Goal: Task Accomplishment & Management: Complete application form

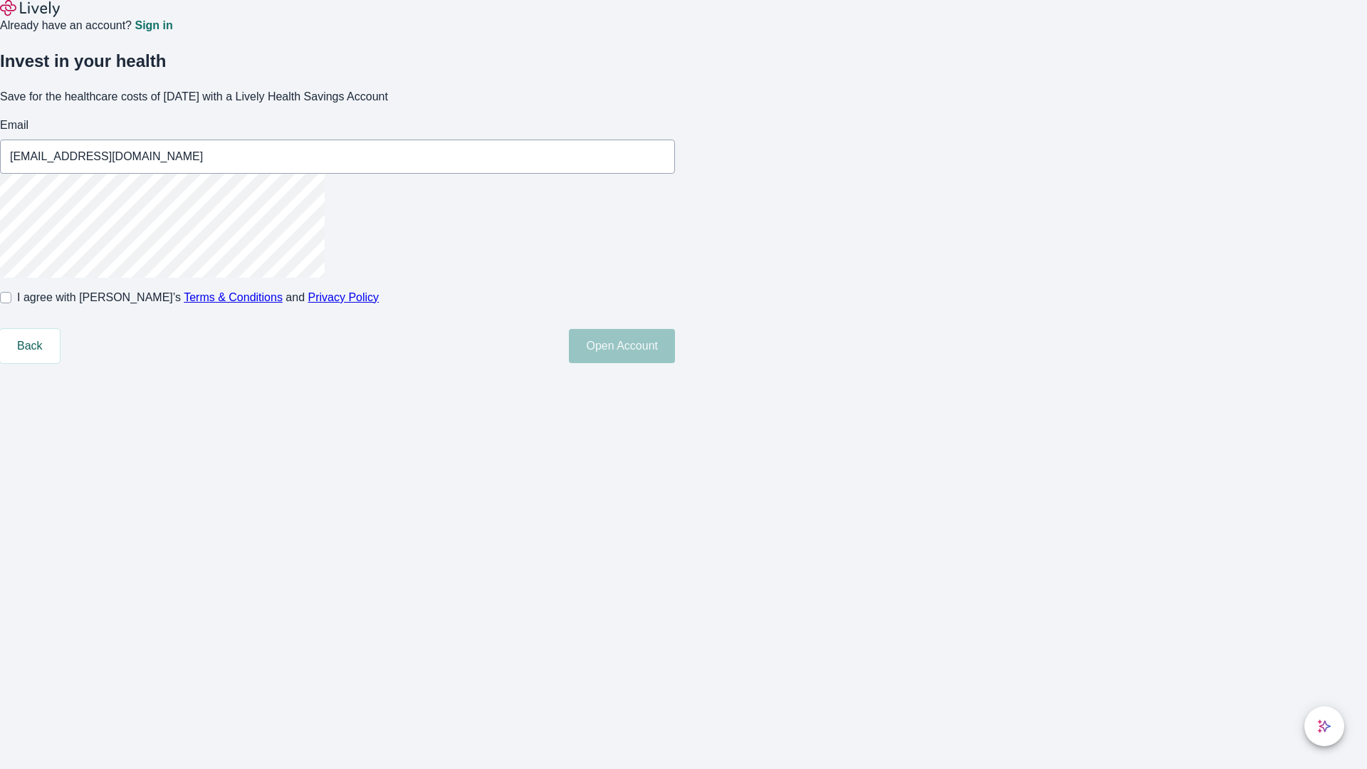
click at [11, 303] on input "I agree with Lively’s Terms & Conditions and Privacy Policy" at bounding box center [5, 297] width 11 height 11
checkbox input "true"
click at [675, 363] on button "Open Account" at bounding box center [622, 346] width 106 height 34
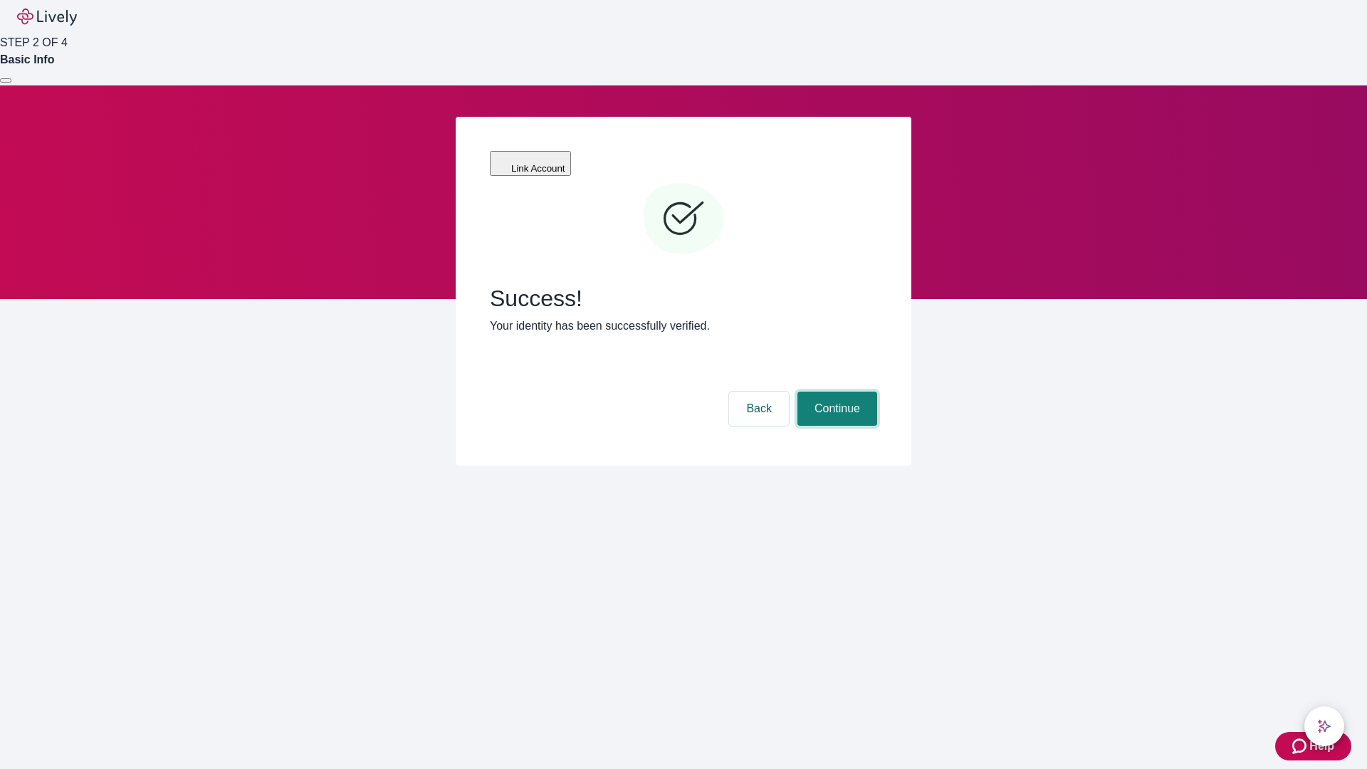
click at [835, 392] on button "Continue" at bounding box center [837, 409] width 80 height 34
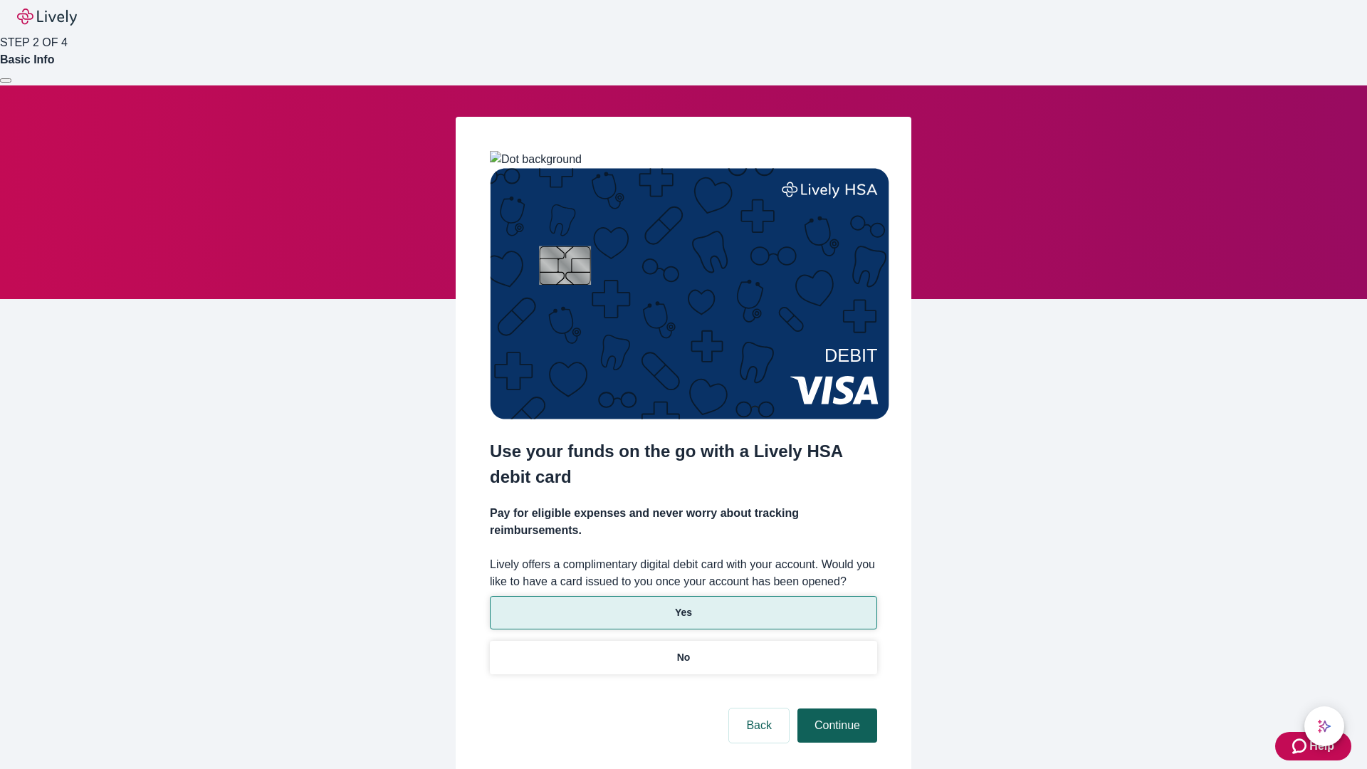
click at [683, 605] on p "Yes" at bounding box center [683, 612] width 17 height 15
click at [835, 708] on button "Continue" at bounding box center [837, 725] width 80 height 34
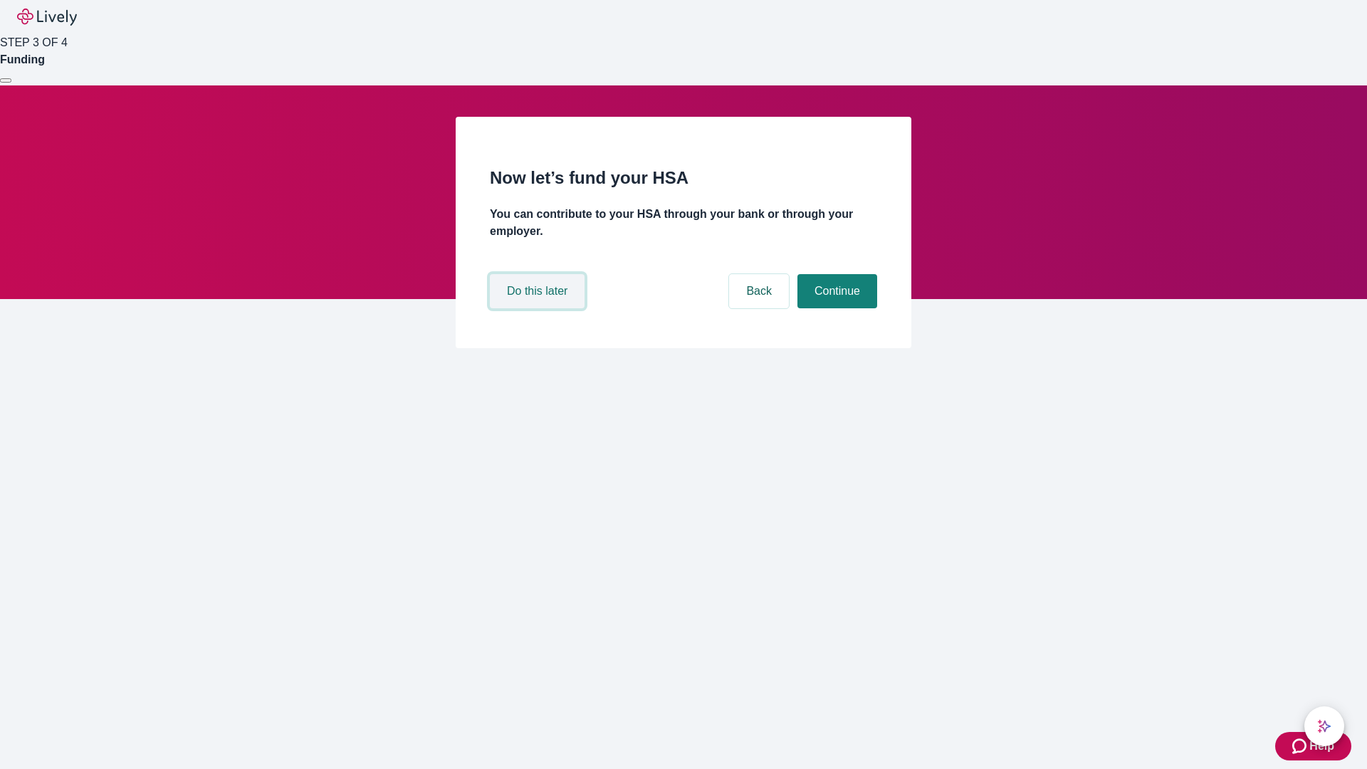
click at [539, 308] on button "Do this later" at bounding box center [537, 291] width 95 height 34
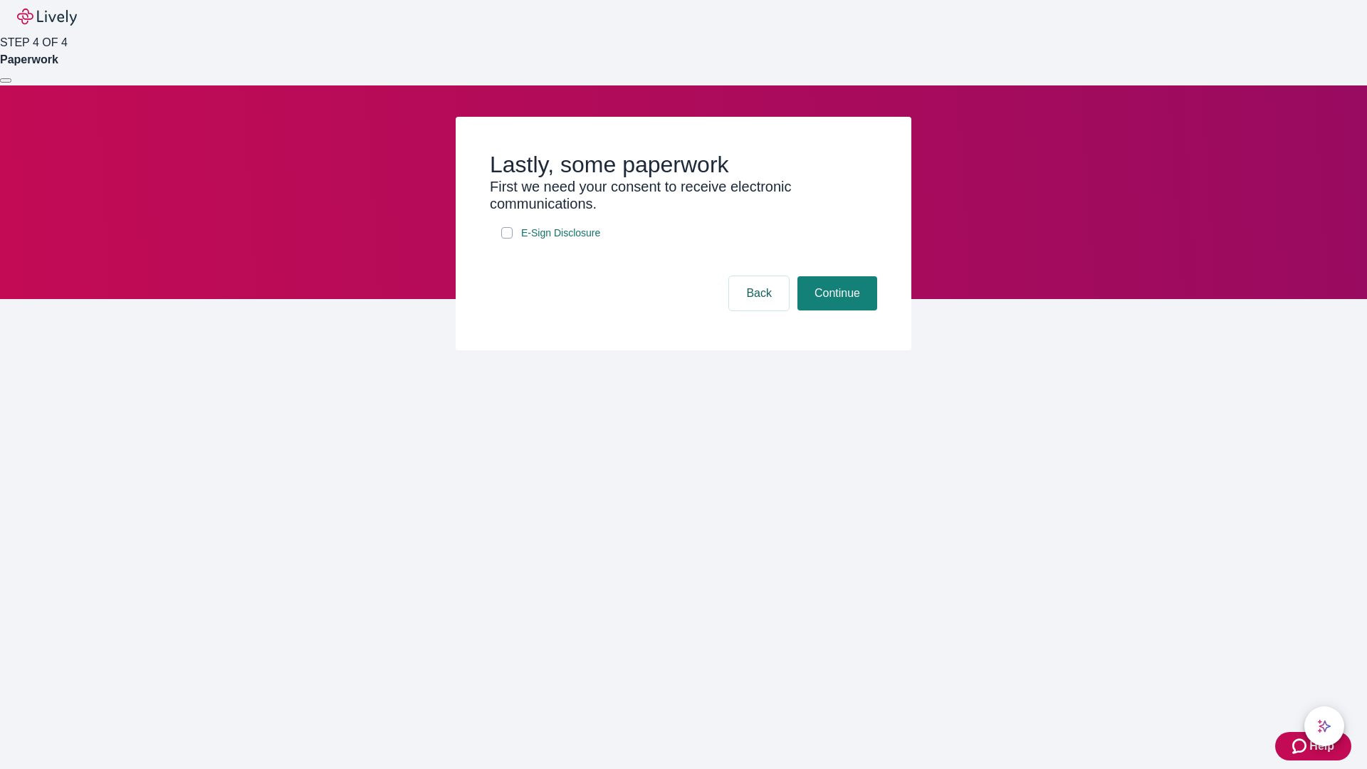
click at [507, 238] on input "E-Sign Disclosure" at bounding box center [506, 232] width 11 height 11
checkbox input "true"
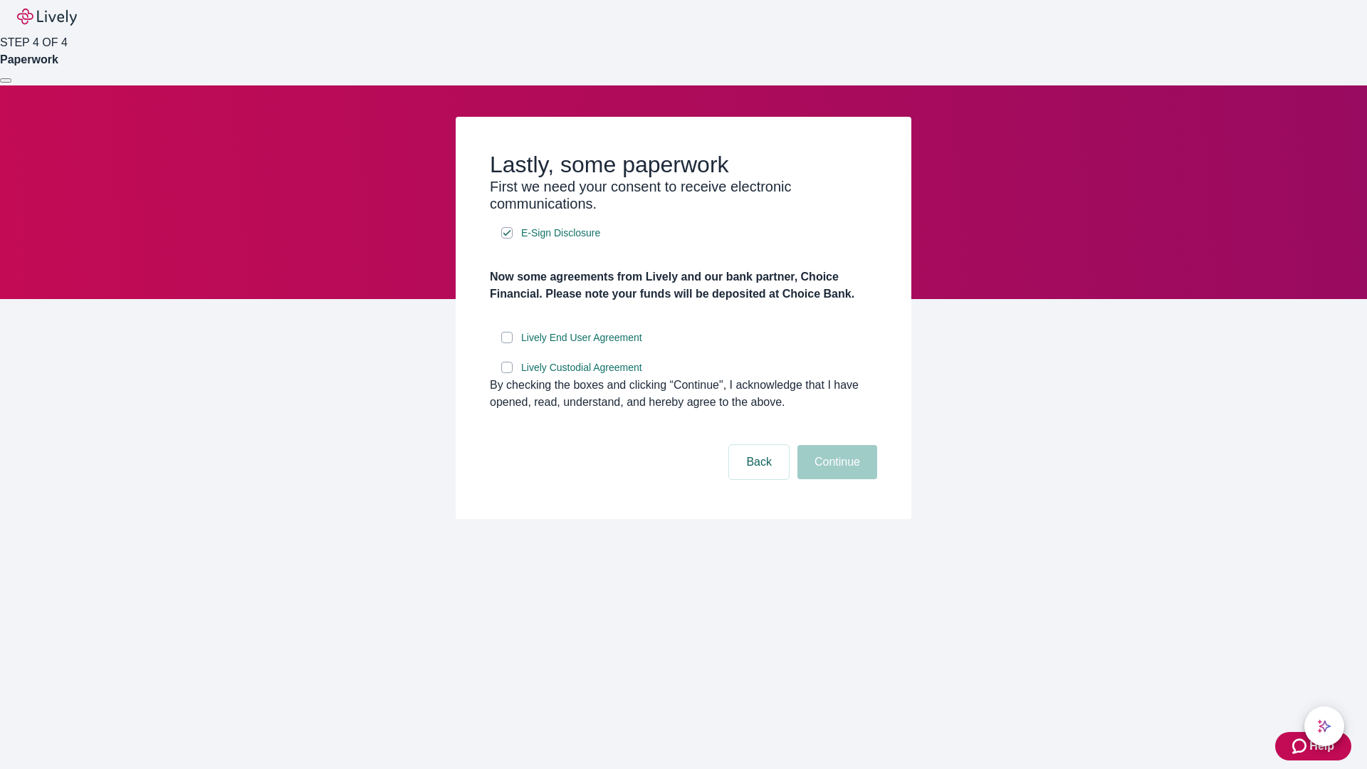
click at [507, 343] on input "Lively End User Agreement" at bounding box center [506, 337] width 11 height 11
checkbox input "true"
click at [507, 373] on input "Lively Custodial Agreement" at bounding box center [506, 367] width 11 height 11
checkbox input "true"
click at [835, 479] on button "Continue" at bounding box center [837, 462] width 80 height 34
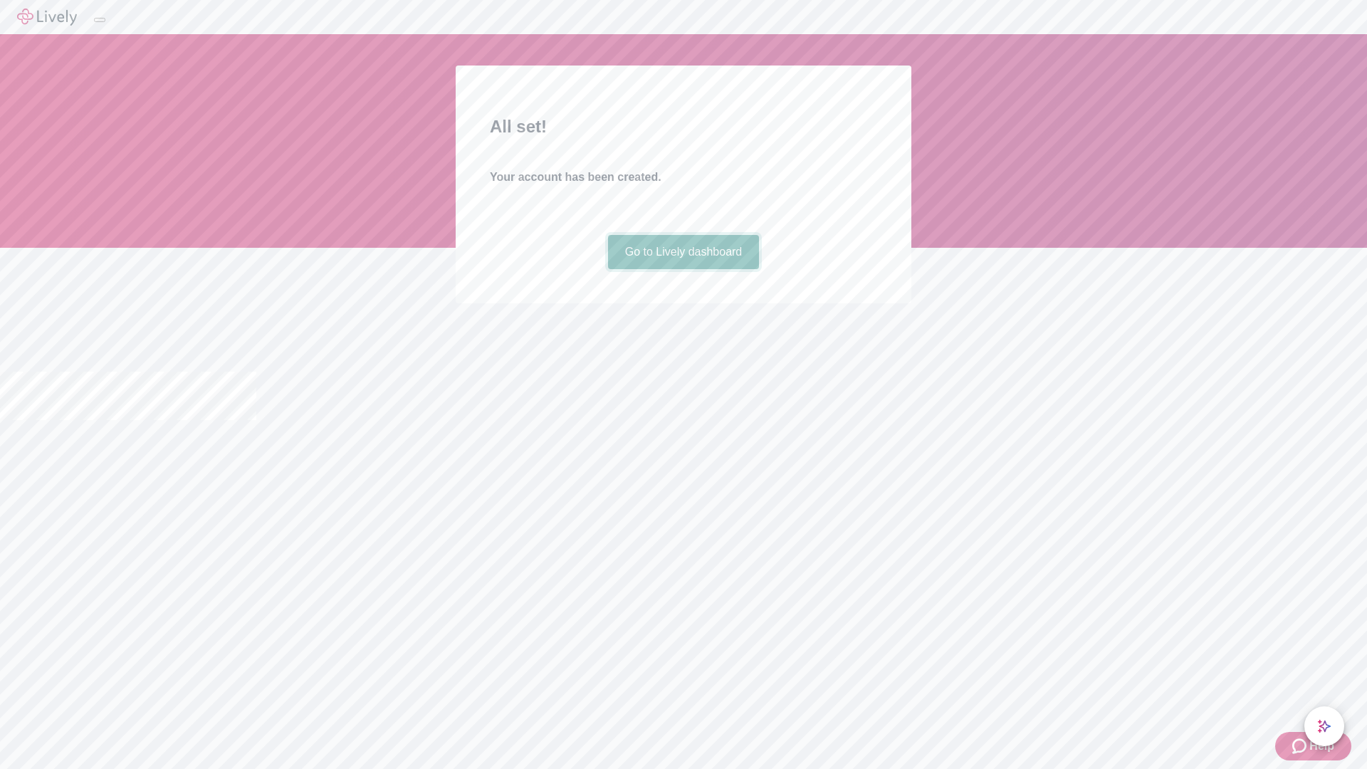
click at [683, 269] on link "Go to Lively dashboard" at bounding box center [684, 252] width 152 height 34
